Goal: Transaction & Acquisition: Purchase product/service

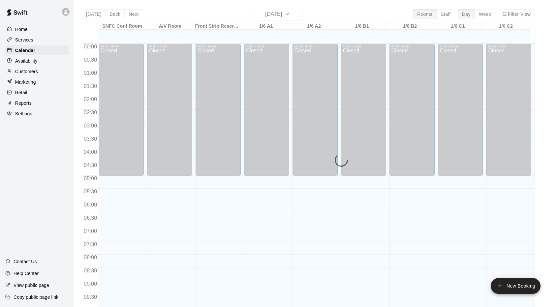
scroll to position [342, 0]
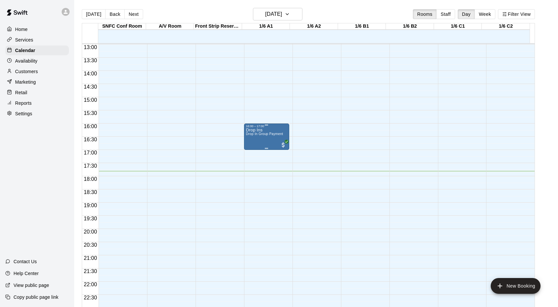
click at [260, 138] on div "Drop Ins Drop In Group Payment" at bounding box center [264, 281] width 37 height 307
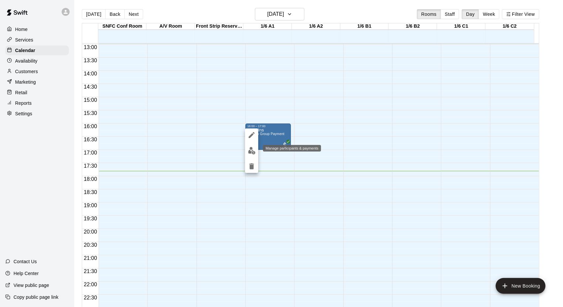
click at [250, 151] on img "edit" at bounding box center [252, 151] width 8 height 8
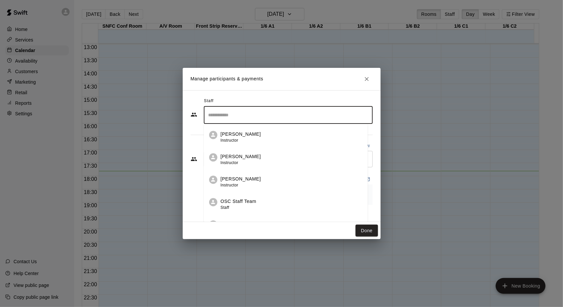
click at [288, 112] on input "Search staff" at bounding box center [288, 115] width 163 height 12
click at [268, 196] on li "OSC Staff Team Staff" at bounding box center [286, 202] width 164 height 22
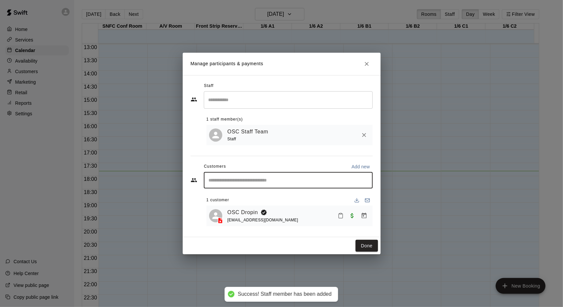
click at [281, 159] on div "Staff ​ 1 staff member(s) OSC Staff Team Staff Customers Add new ​ 1 customer O…" at bounding box center [281, 156] width 182 height 151
type input "***"
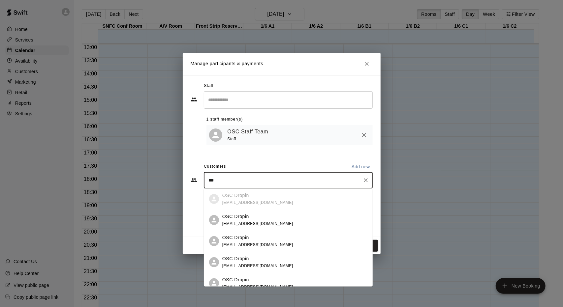
click at [266, 213] on div "OSC Dropin" at bounding box center [257, 216] width 71 height 7
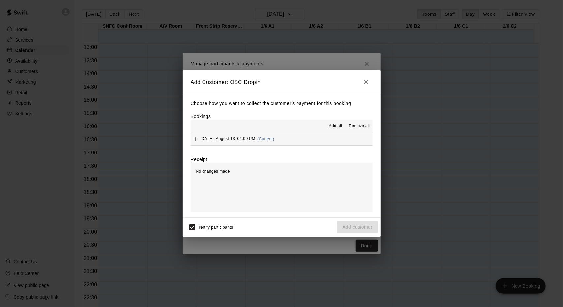
click at [272, 137] on span "(Current)" at bounding box center [265, 139] width 17 height 5
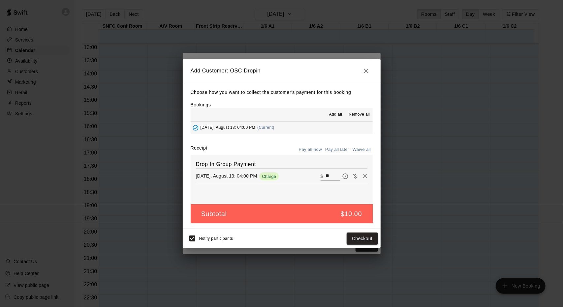
click at [328, 176] on input "**" at bounding box center [332, 176] width 15 height 9
type input "*"
click at [355, 237] on button "Checkout" at bounding box center [361, 239] width 31 height 12
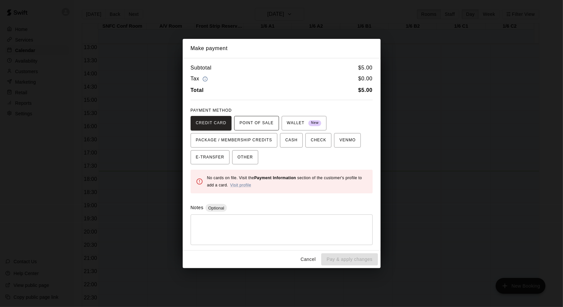
click at [265, 129] on button "POINT OF SALE" at bounding box center [256, 123] width 44 height 15
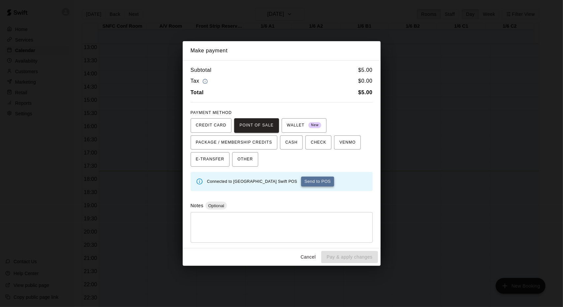
click at [317, 181] on button "Send to POS" at bounding box center [317, 182] width 33 height 10
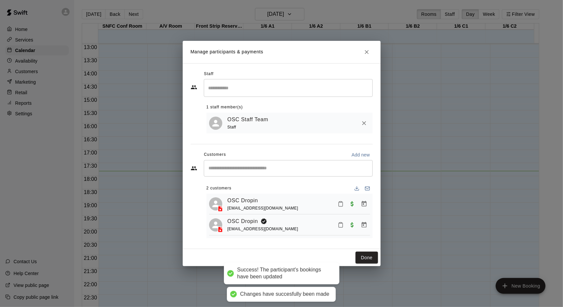
click at [365, 58] on h2 "Manage participants & payments" at bounding box center [282, 52] width 198 height 22
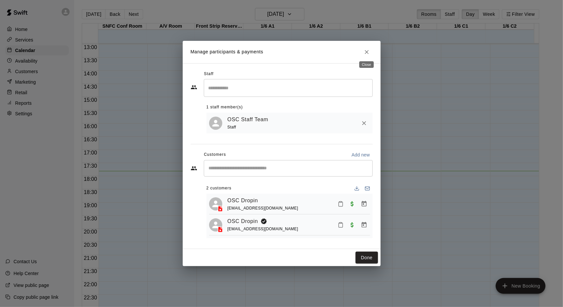
click at [366, 54] on icon "Close" at bounding box center [366, 52] width 7 height 7
